Goal: Task Accomplishment & Management: Manage account settings

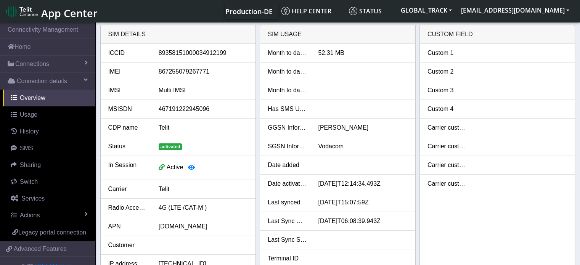
click at [41, 66] on span "Connections" at bounding box center [32, 63] width 34 height 9
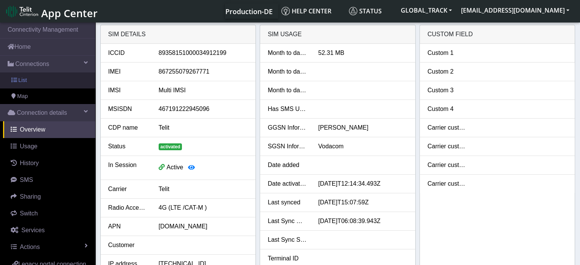
click at [37, 82] on link "List" at bounding box center [47, 80] width 95 height 16
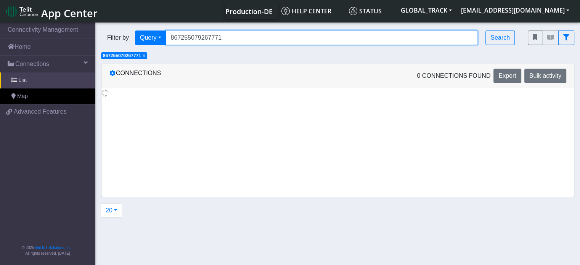
click at [239, 39] on input "867255079267771" at bounding box center [322, 37] width 312 height 14
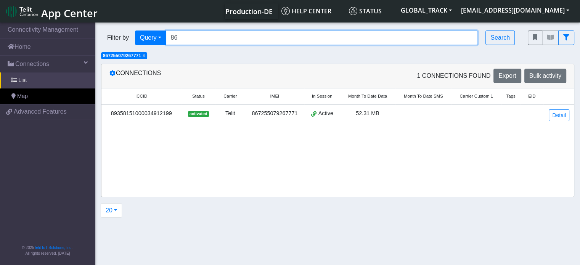
type input "8"
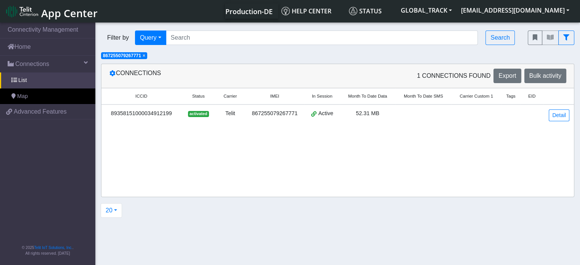
click at [145, 56] on span "×" at bounding box center [143, 55] width 3 height 5
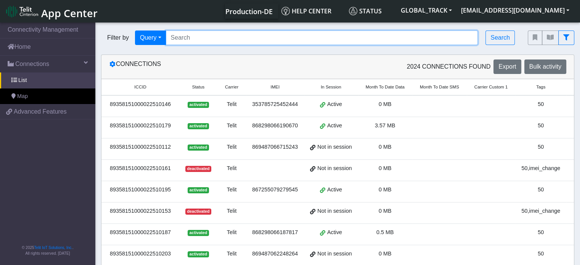
click at [189, 42] on input "Search..." at bounding box center [322, 37] width 312 height 14
paste input "867255079281301"
type input "867255079281301"
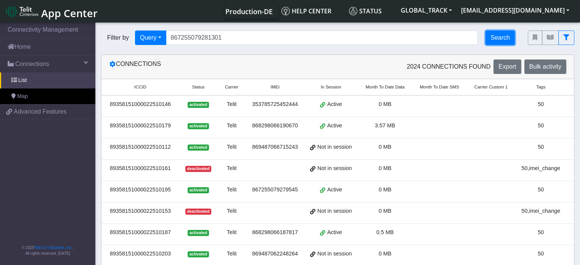
click at [498, 41] on button "Search" at bounding box center [499, 37] width 29 height 14
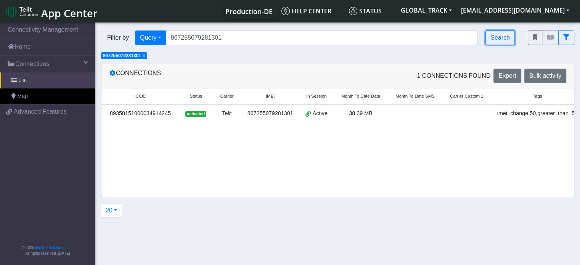
scroll to position [0, 54]
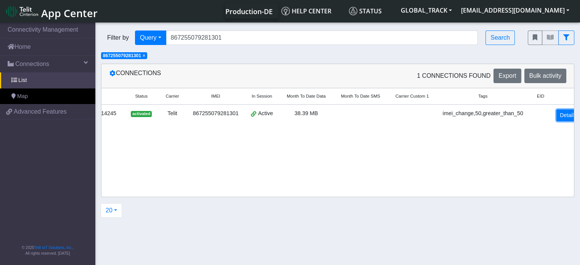
click at [556, 117] on link "Detail" at bounding box center [566, 115] width 21 height 12
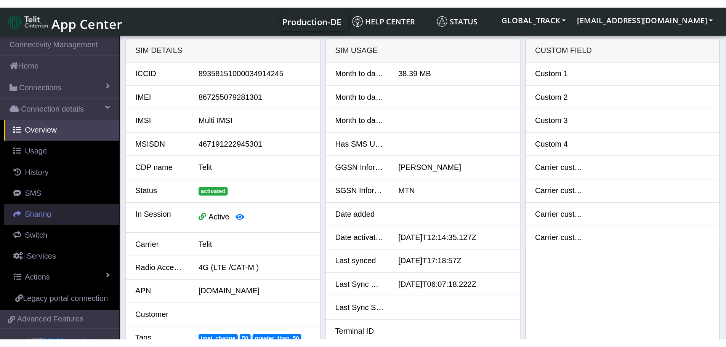
scroll to position [26, 0]
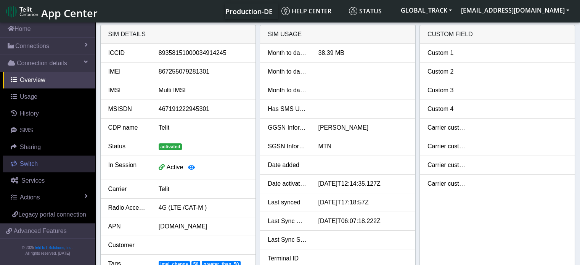
click at [43, 155] on link "Switch" at bounding box center [49, 163] width 92 height 17
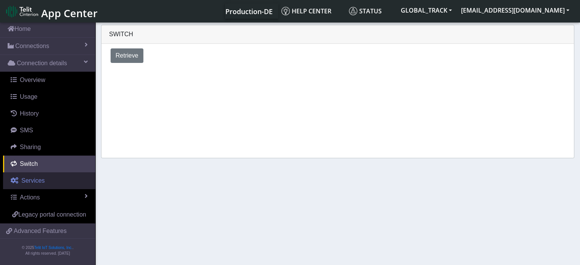
click at [43, 173] on link "Services" at bounding box center [49, 180] width 92 height 17
select select "1: 1"
select select "2: 6"
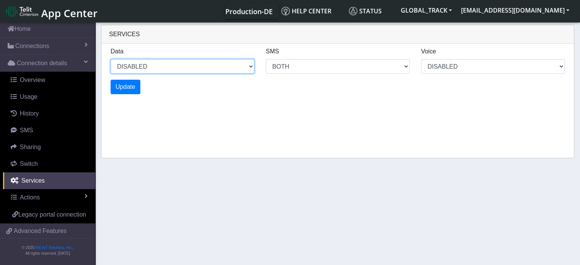
click at [183, 67] on select "ENABLED DISABLED" at bounding box center [182, 66] width 144 height 14
click at [110, 59] on select "ENABLED DISABLED" at bounding box center [182, 66] width 144 height 14
click at [143, 71] on select "ENABLED DISABLED" at bounding box center [182, 66] width 144 height 14
click at [110, 59] on select "ENABLED DISABLED" at bounding box center [182, 66] width 144 height 14
select select "2: 0"
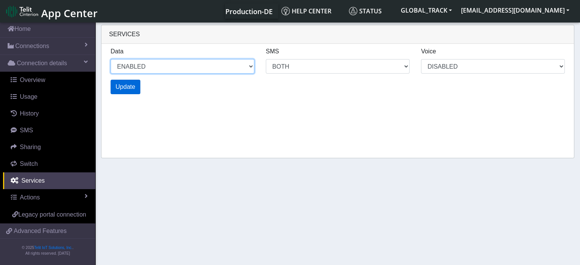
select select "6: 6"
select select "1: 0"
select select "4: 0"
select select "10: 6"
select select "2: 0"
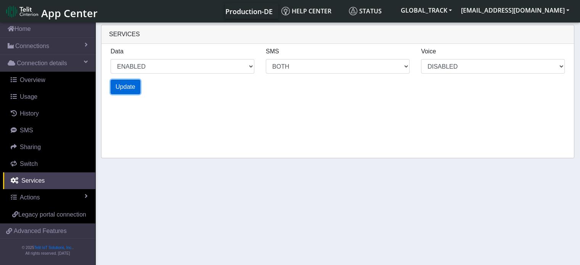
click at [129, 87] on span "Update" at bounding box center [125, 86] width 20 height 6
select select "6: 0"
select select "14: 6"
select select "3: 0"
